Goal: Information Seeking & Learning: Find specific fact

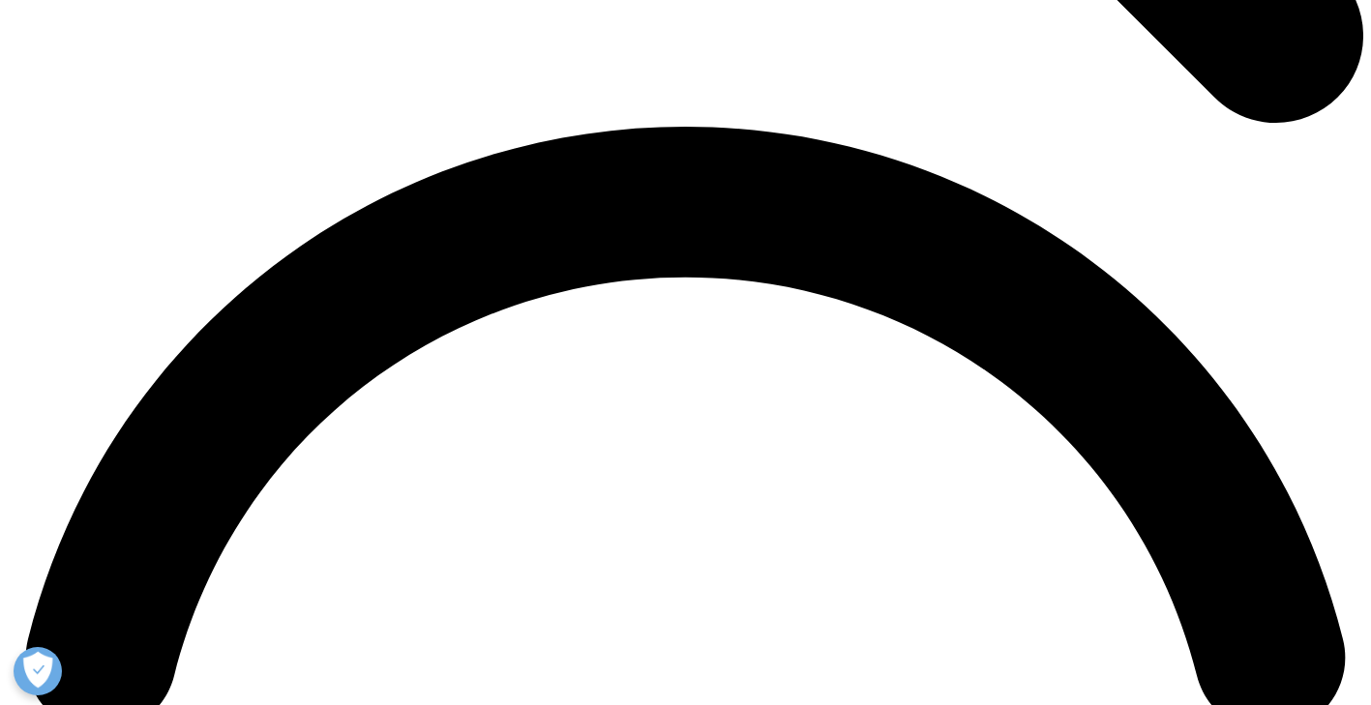
scroll to position [3020, 0]
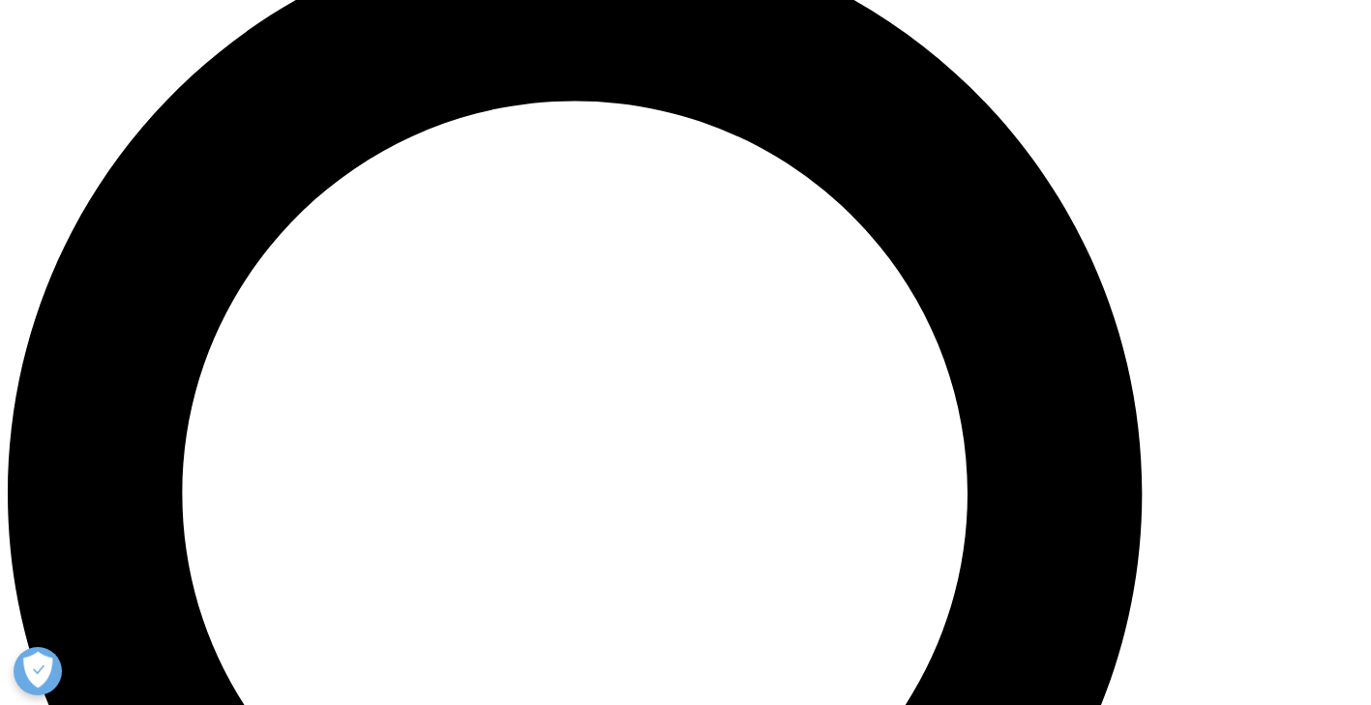
scroll to position [0, 0]
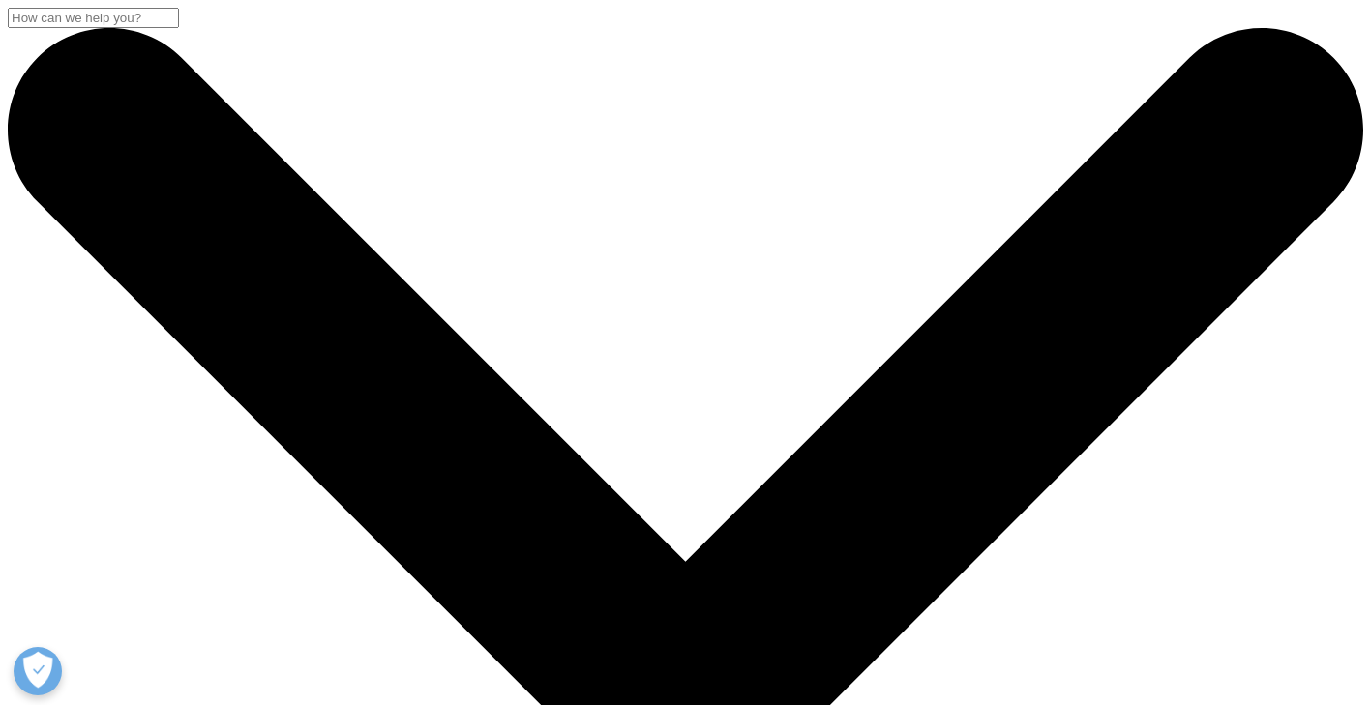
paste input "Global Use of Medicines 2024"
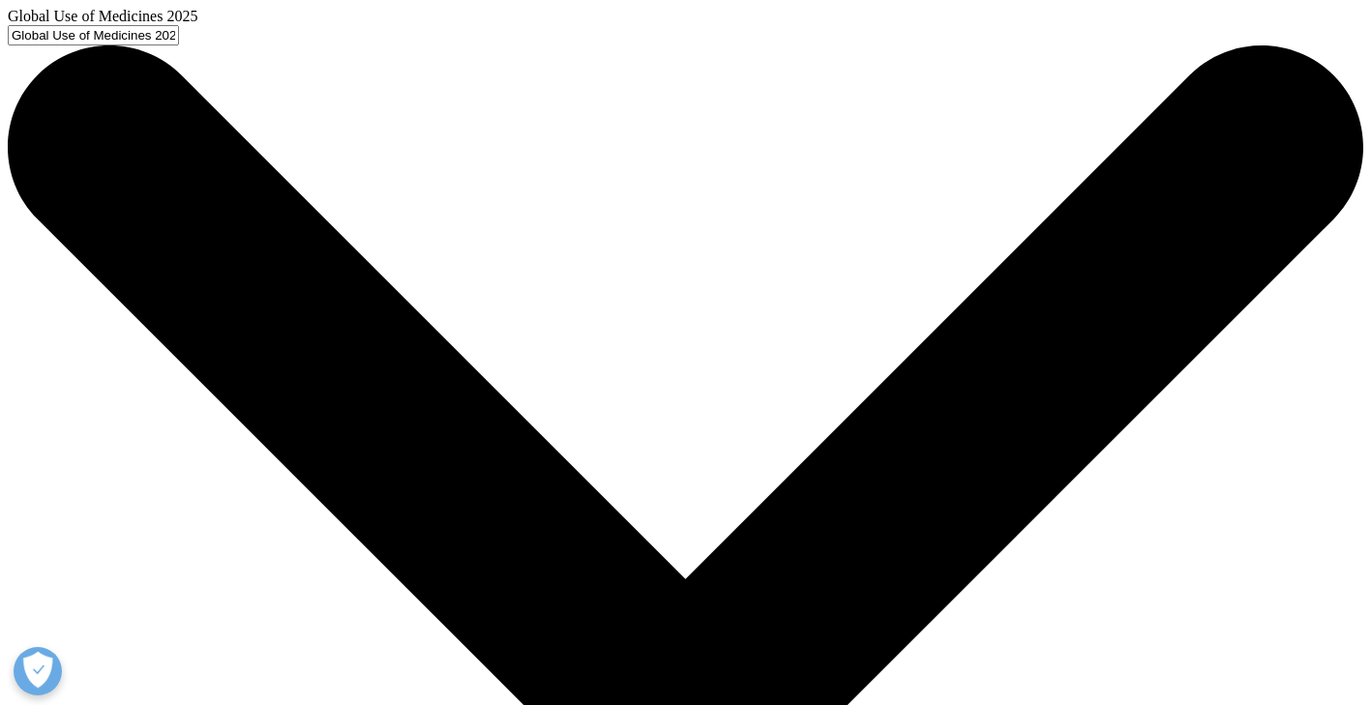
type input "Global Use of Medicines 2025"
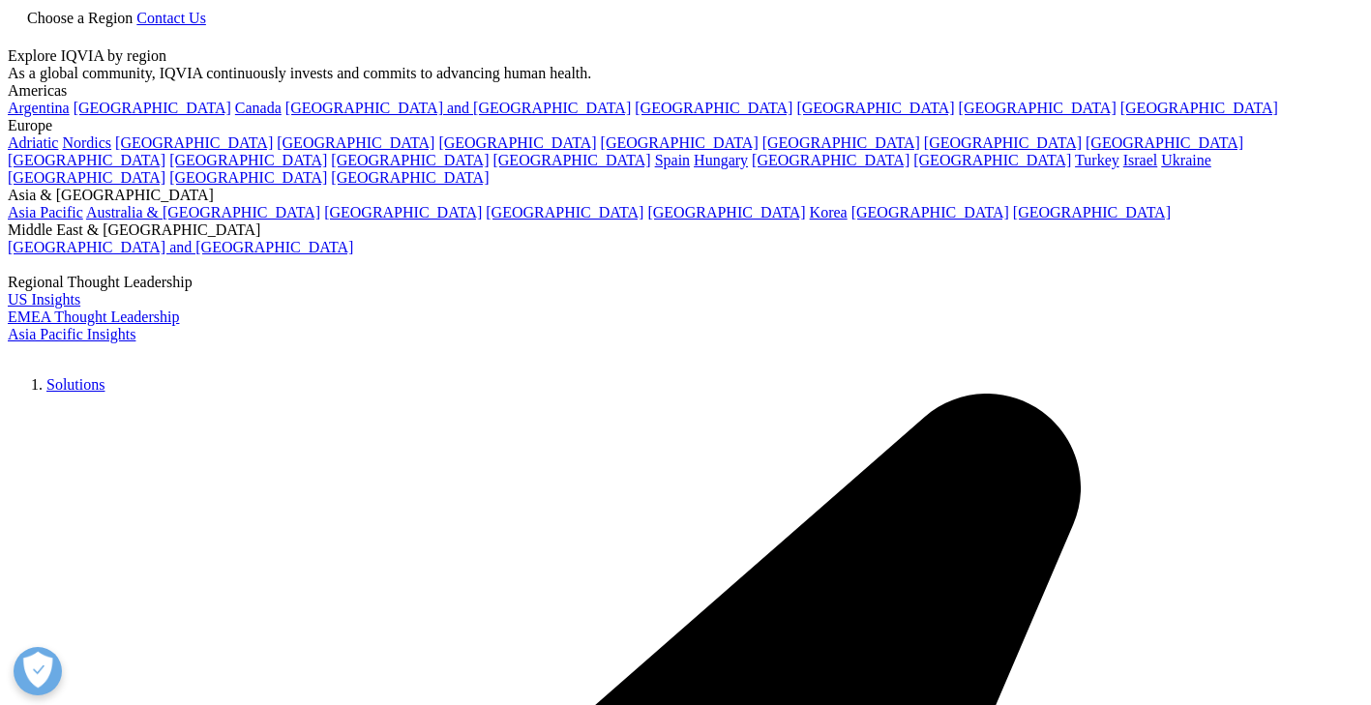
type input "the global use of medicines 2025"
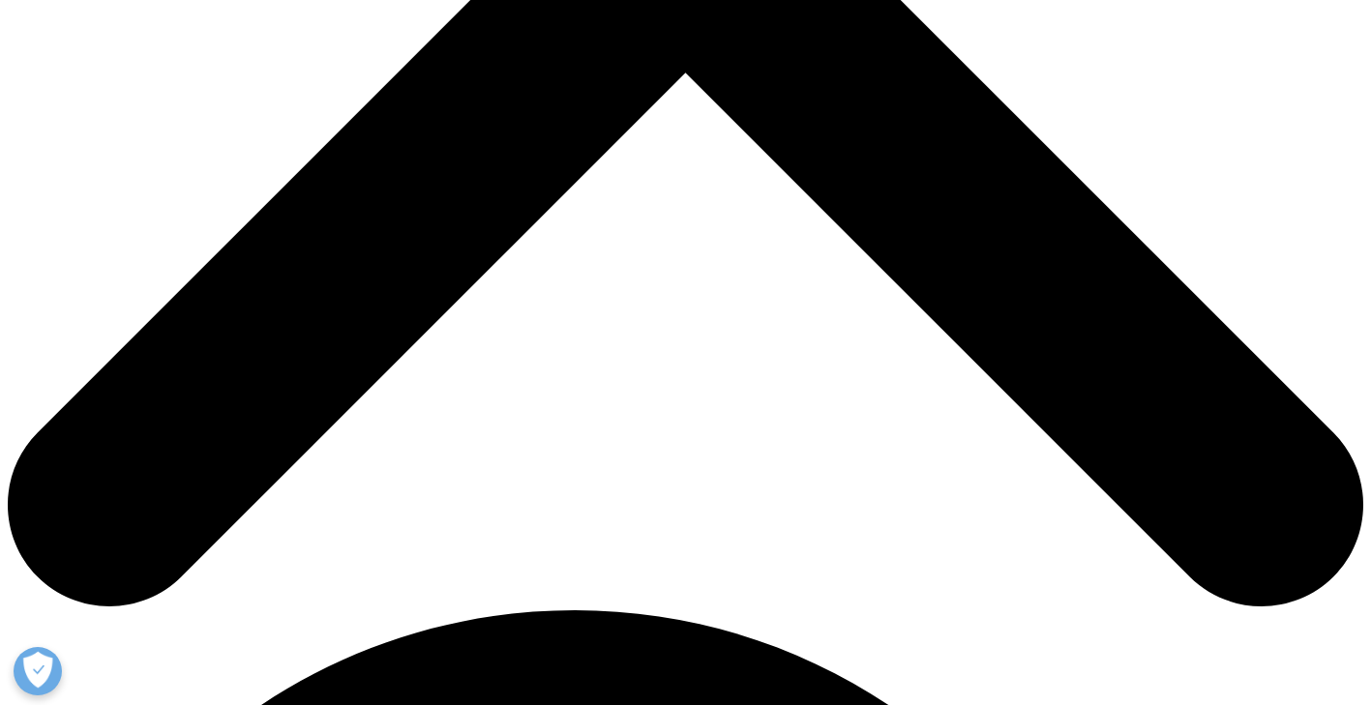
scroll to position [936, 0]
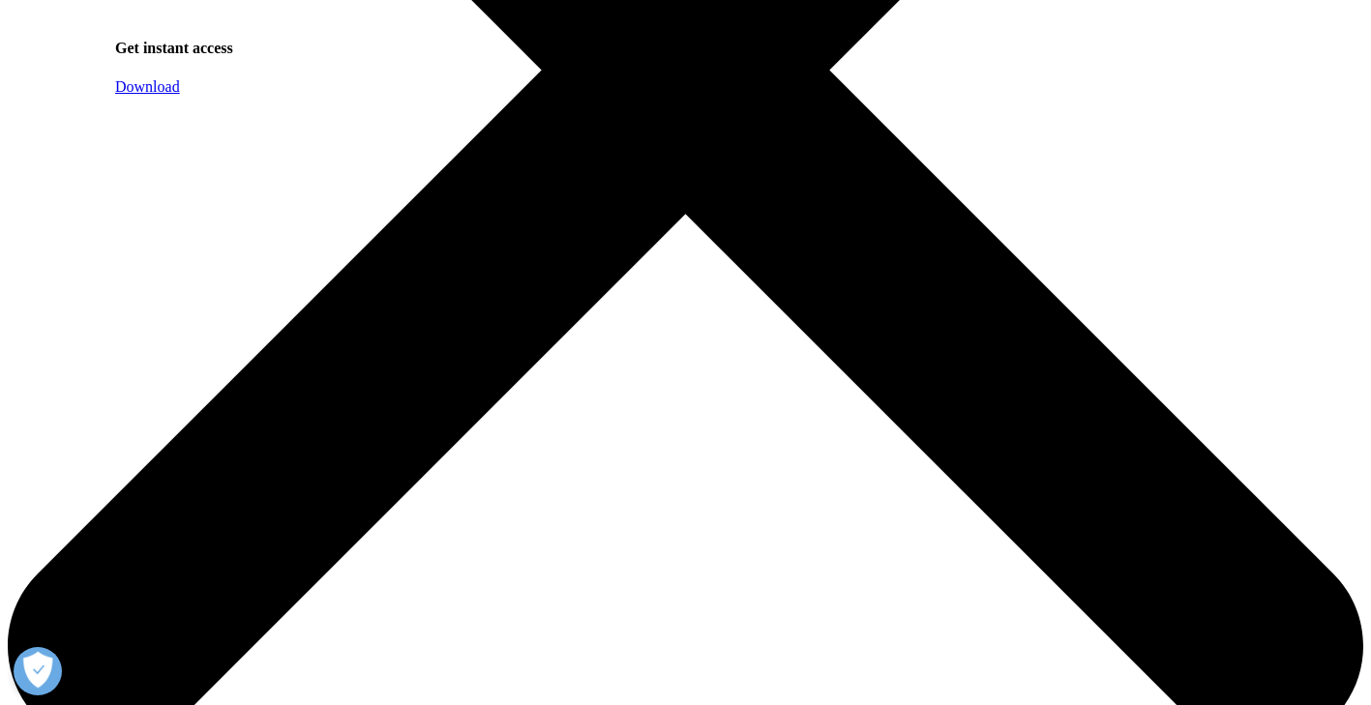
scroll to position [857, 0]
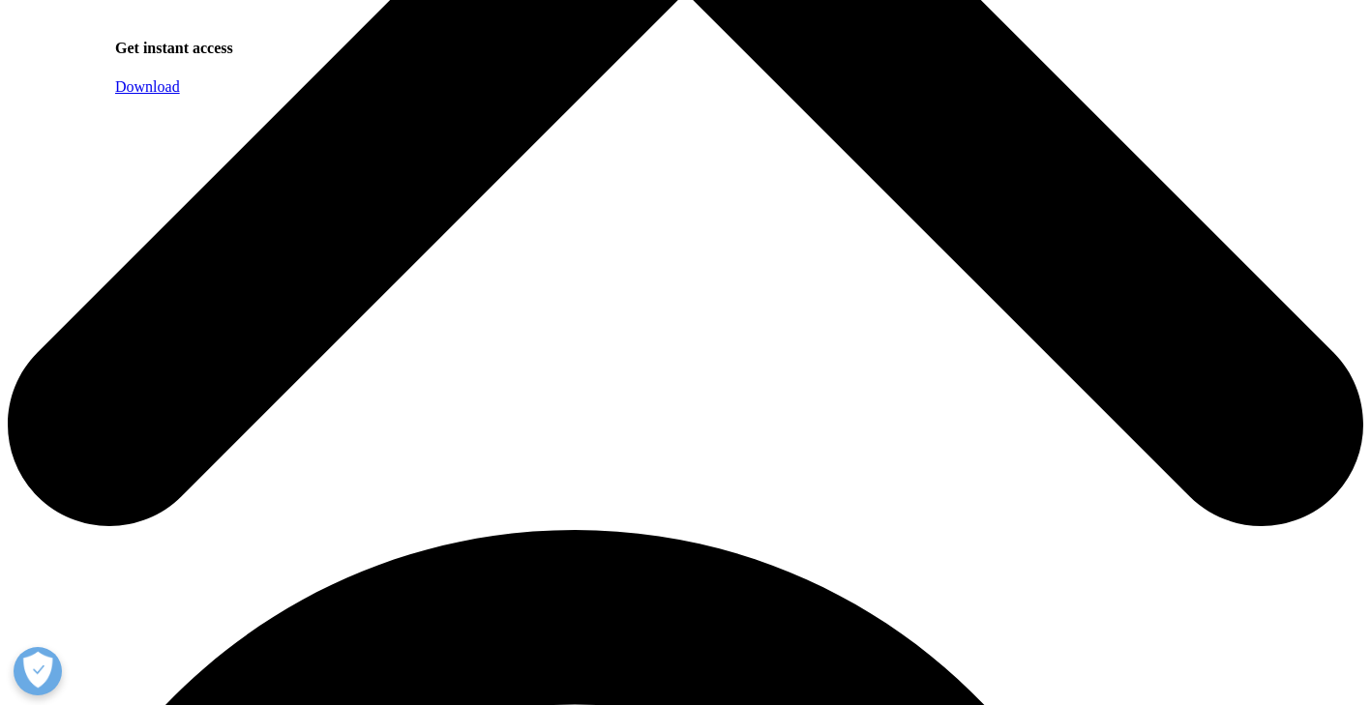
click at [180, 95] on link "Download" at bounding box center [147, 86] width 65 height 16
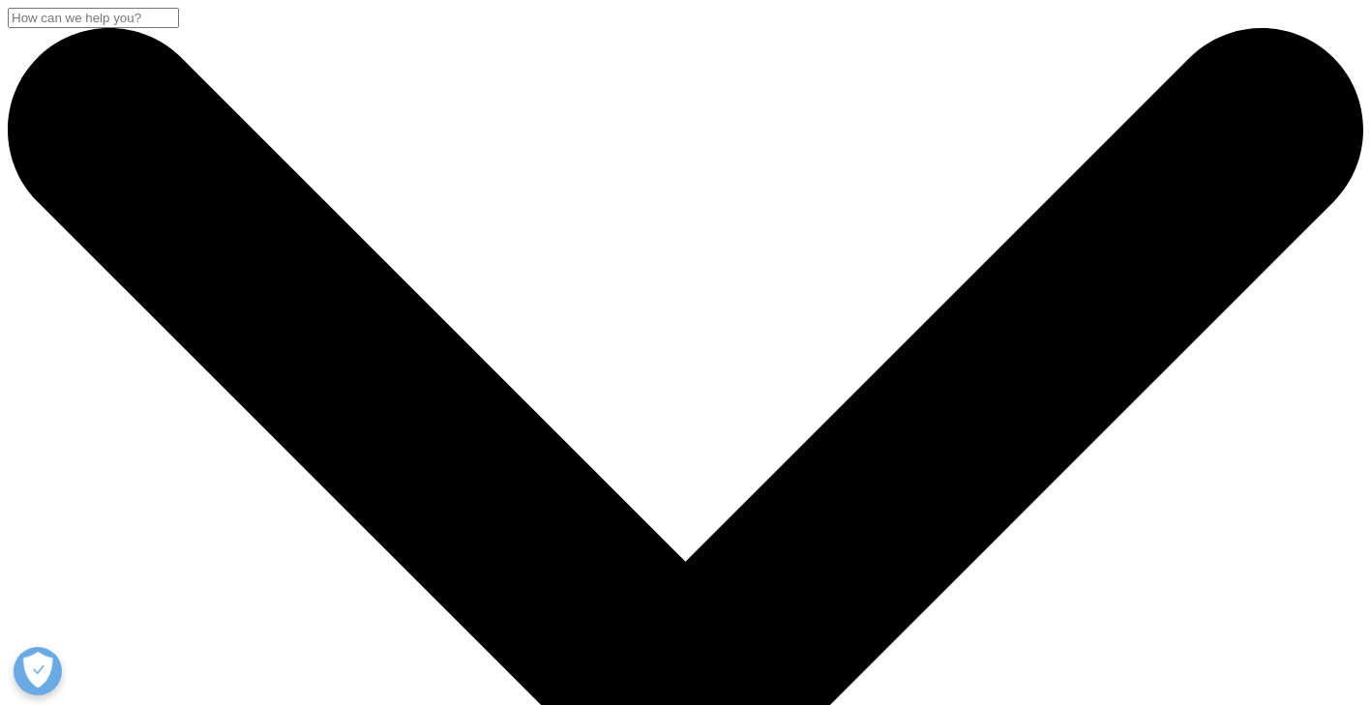
click at [179, 28] on input "Ara" at bounding box center [93, 18] width 171 height 20
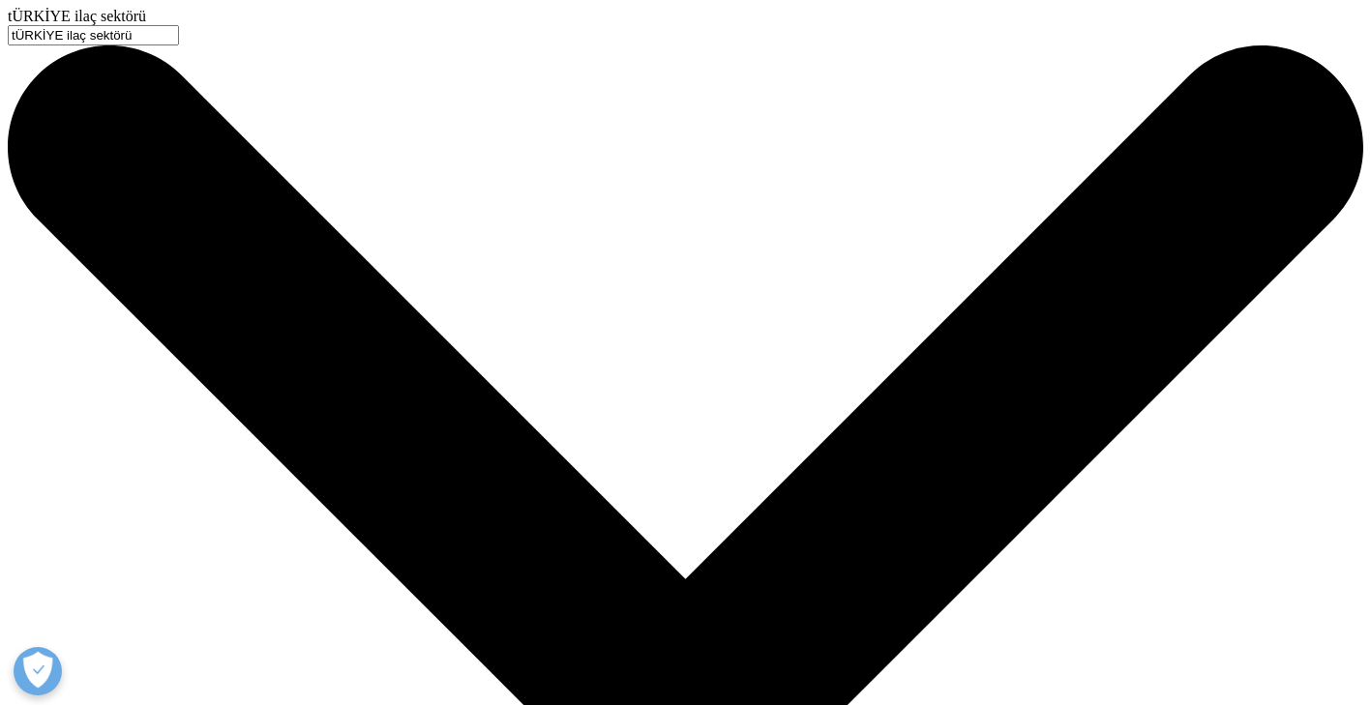
type input "tÜRKİYE ilaç sektörü"
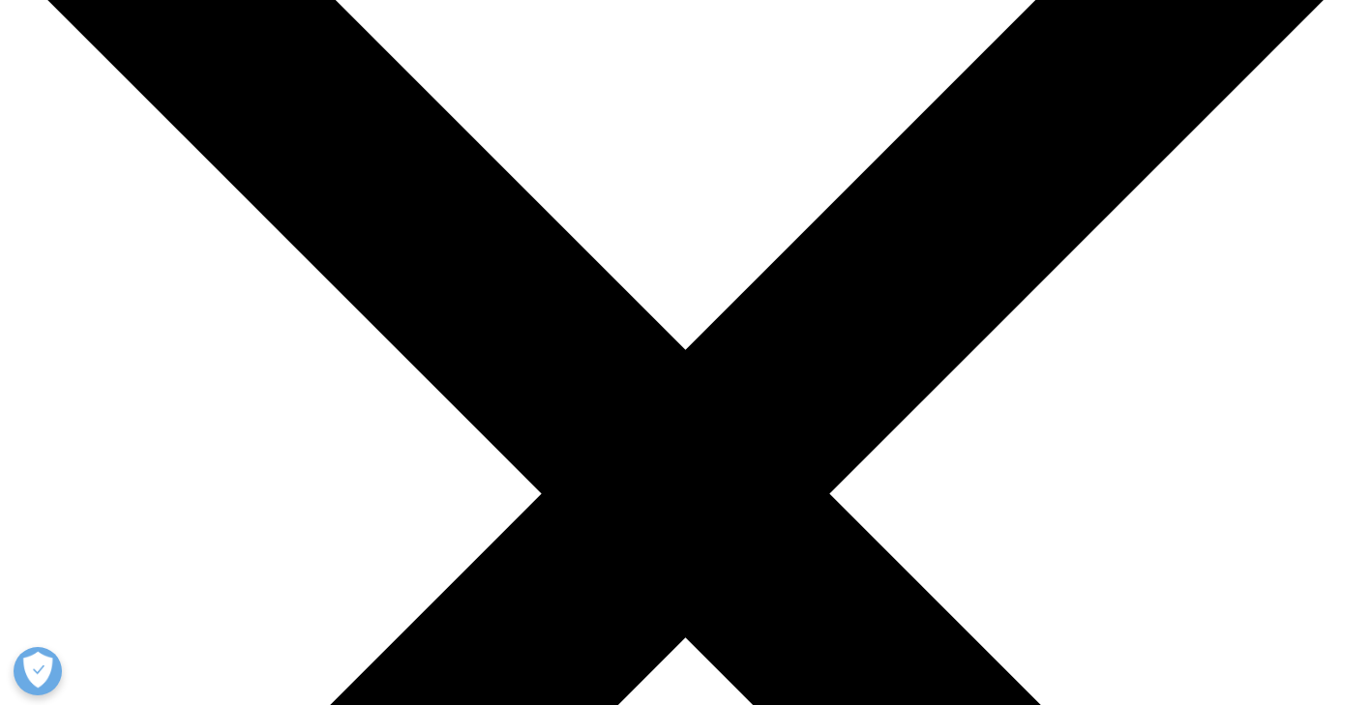
scroll to position [43, 0]
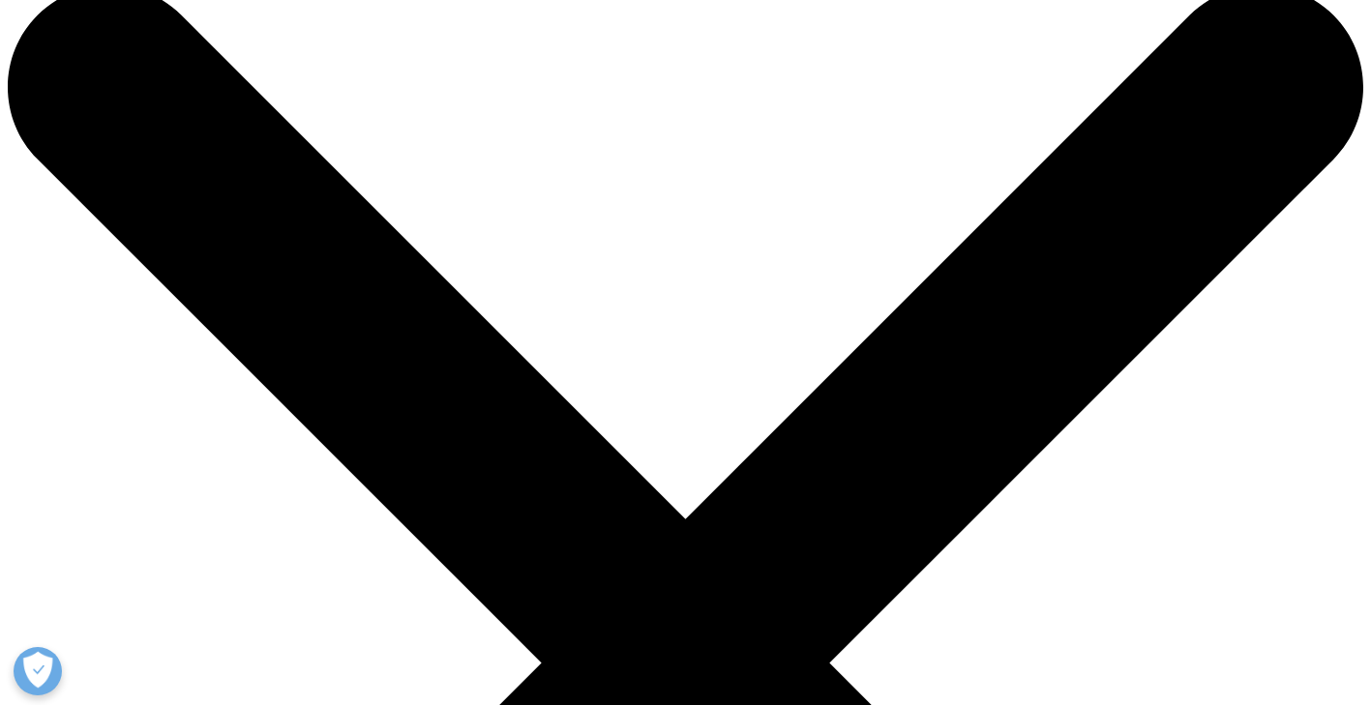
drag, startPoint x: 206, startPoint y: 260, endPoint x: 0, endPoint y: 220, distance: 210.0
type input "ilaç sektörü"
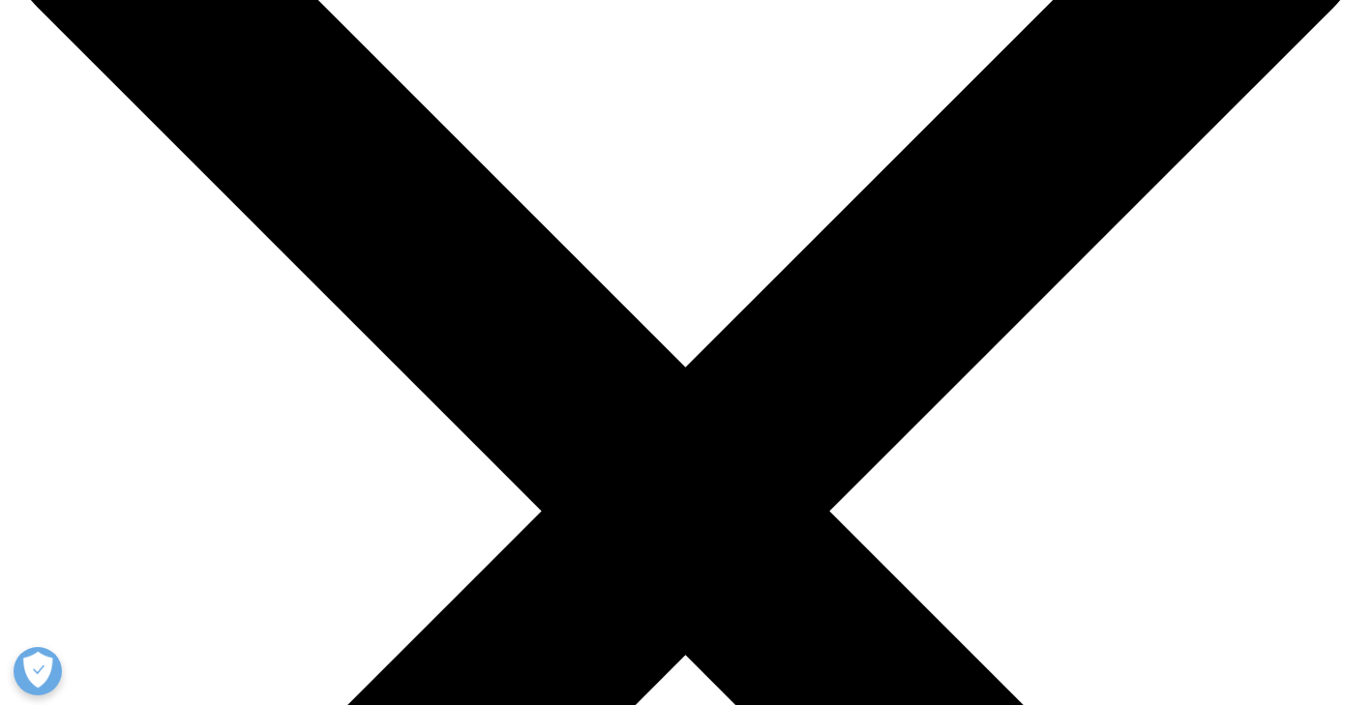
scroll to position [158, 0]
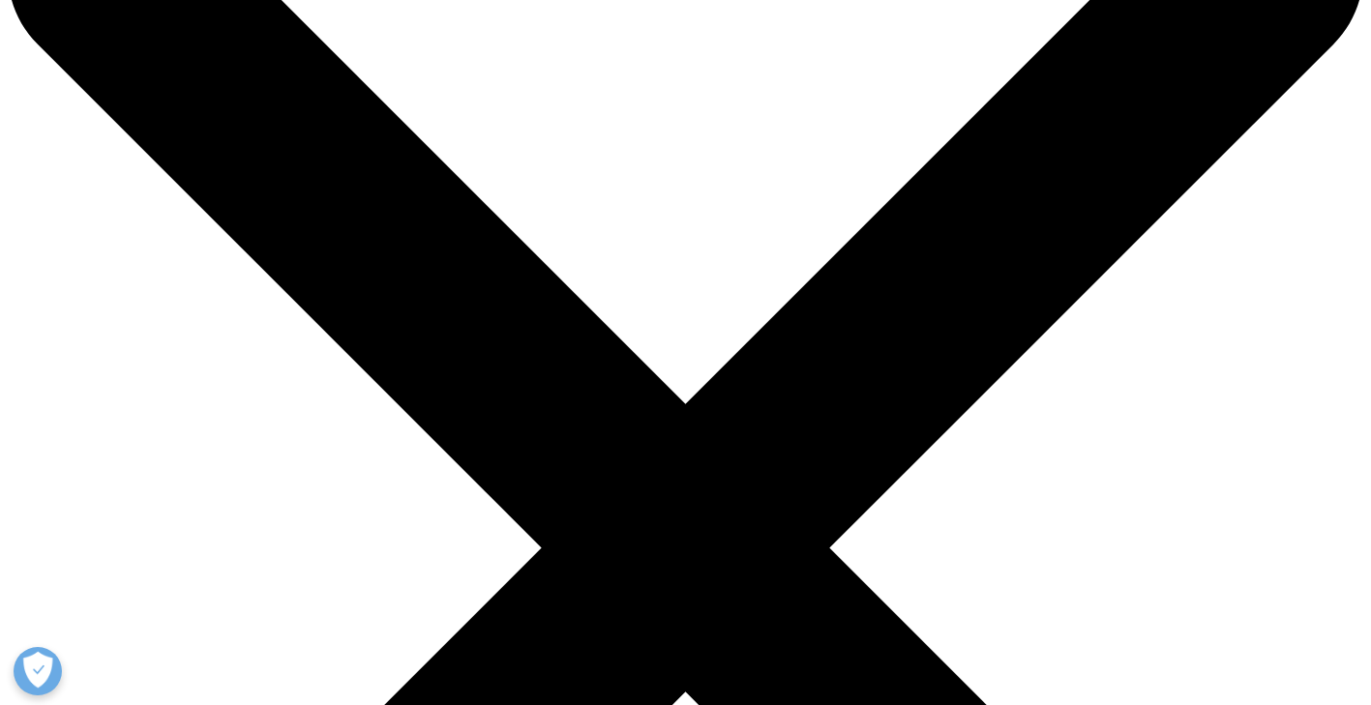
drag, startPoint x: 255, startPoint y: 142, endPoint x: 202, endPoint y: 133, distance: 53.9
type input "ilaç"
